Goal: Transaction & Acquisition: Purchase product/service

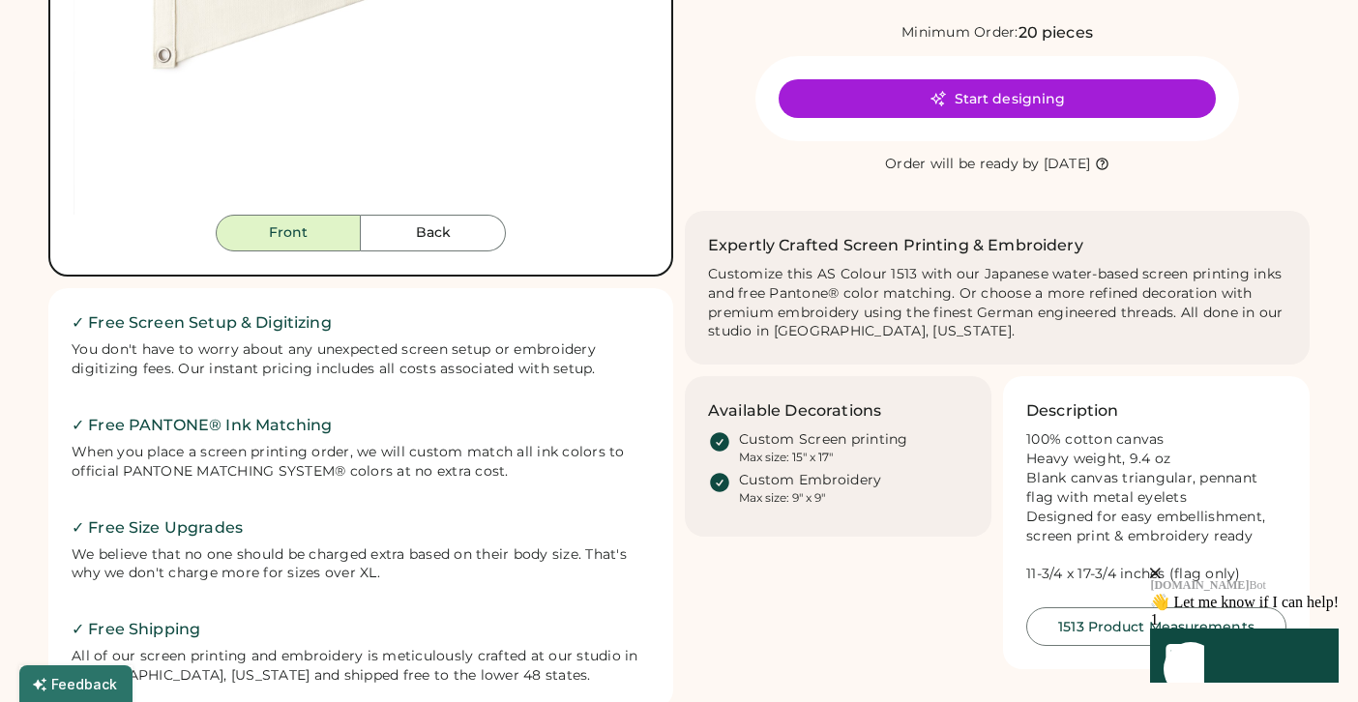
scroll to position [517, 0]
click at [1161, 568] on icon "close" at bounding box center [1155, 573] width 11 height 11
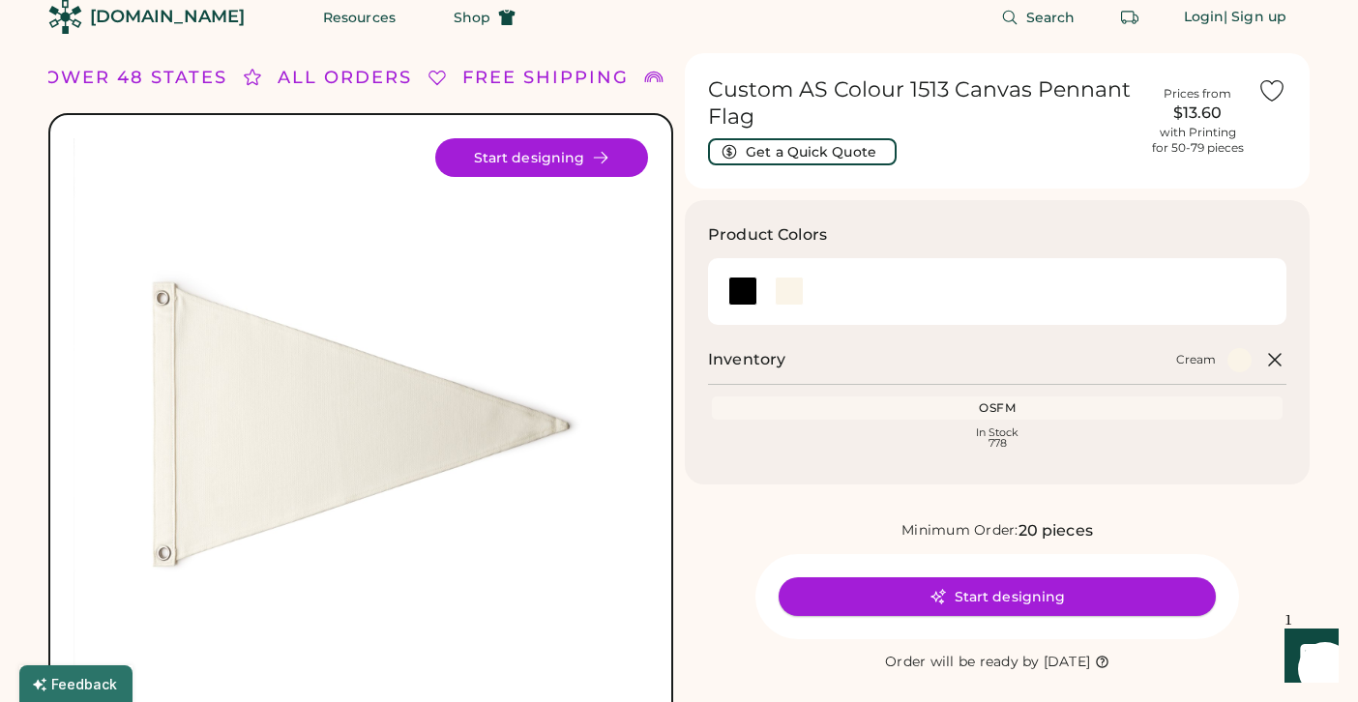
scroll to position [0, 0]
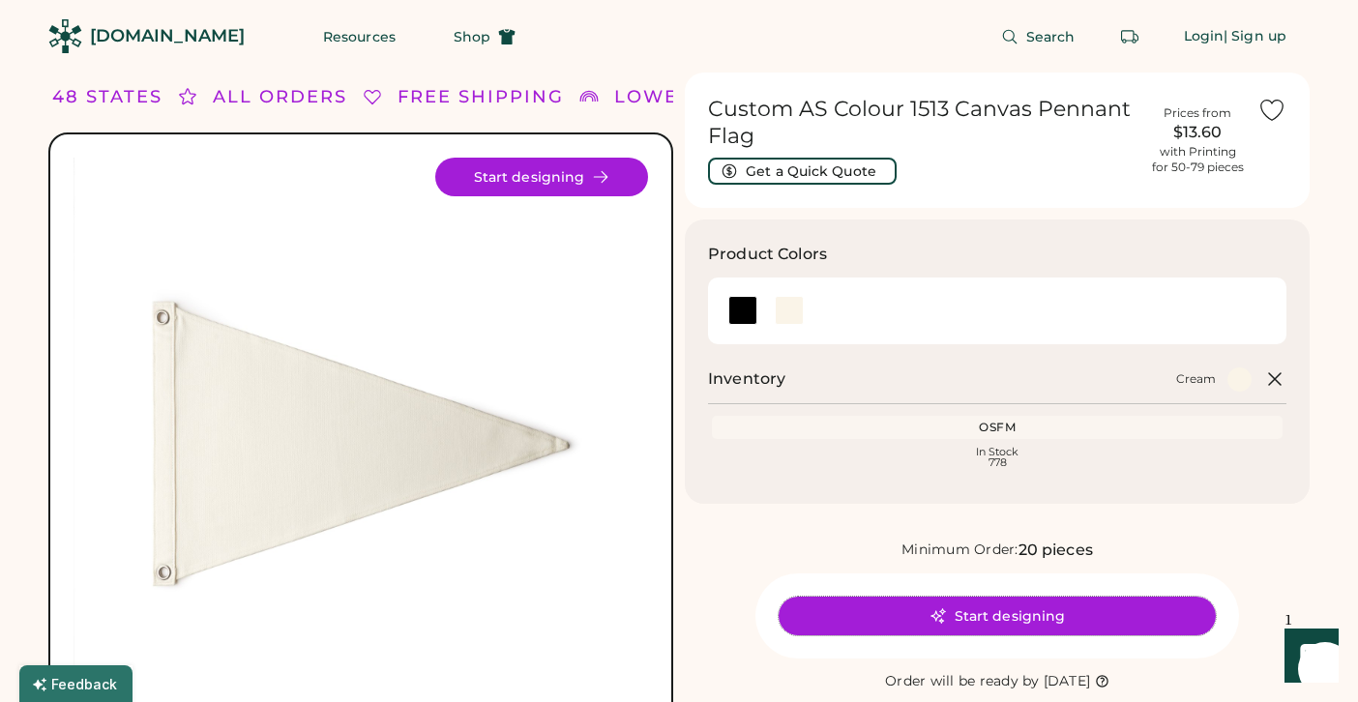
click at [1037, 625] on button "Start designing" at bounding box center [997, 616] width 437 height 39
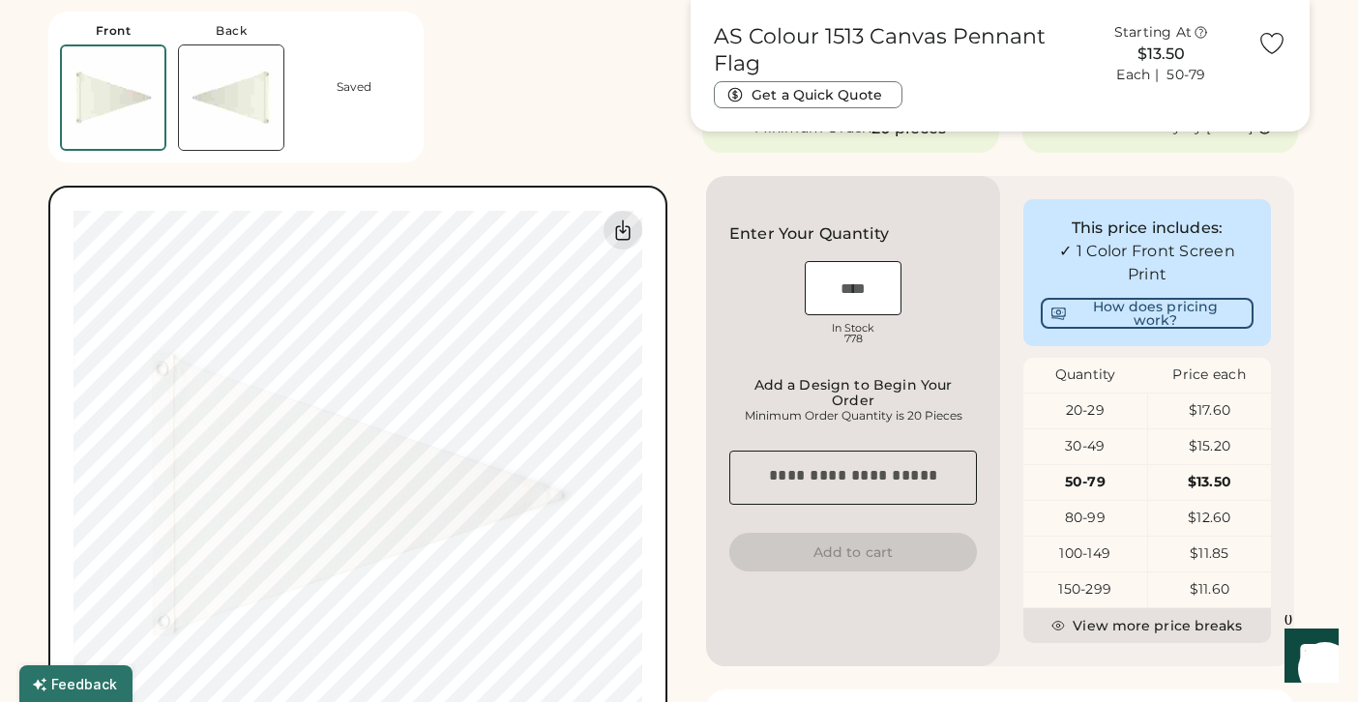
scroll to position [419, 0]
click at [1098, 598] on div "150-299" at bounding box center [1085, 587] width 124 height 19
click at [1079, 391] on div "Quantity" at bounding box center [1085, 373] width 124 height 35
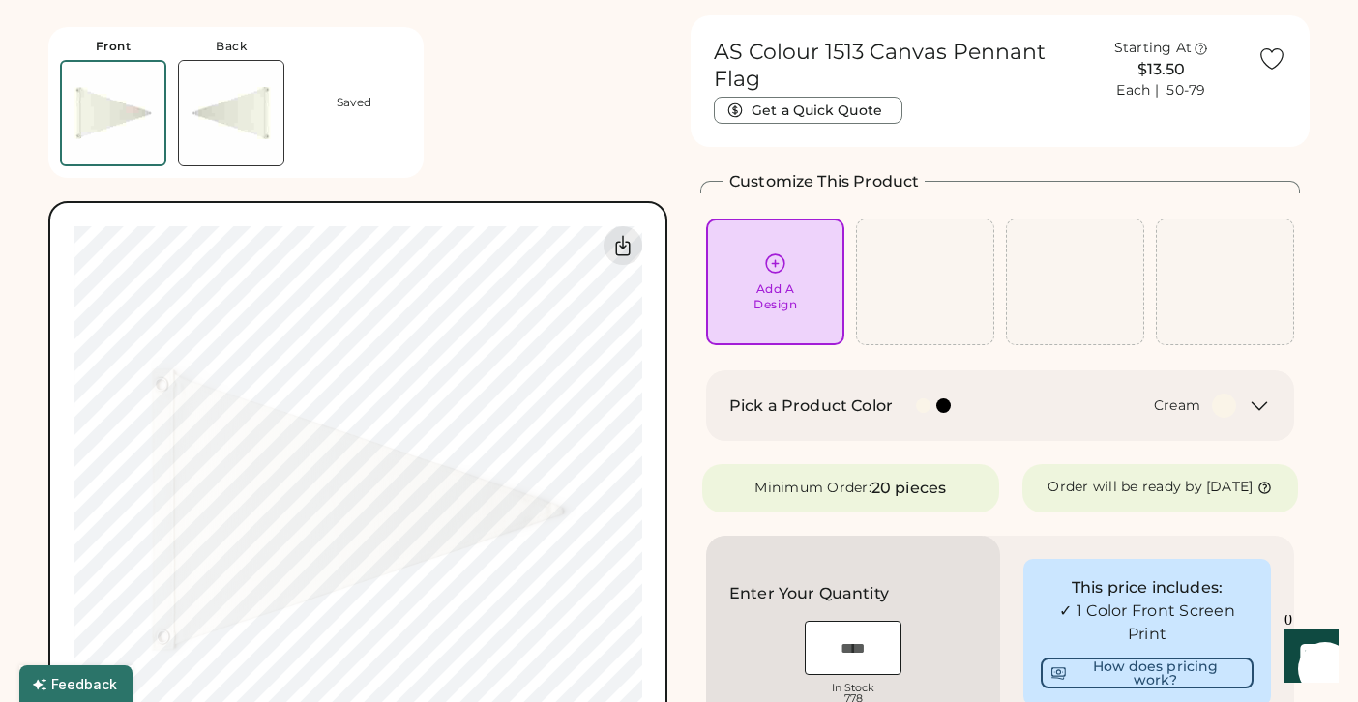
scroll to position [35, 0]
